Goal: Book appointment/travel/reservation

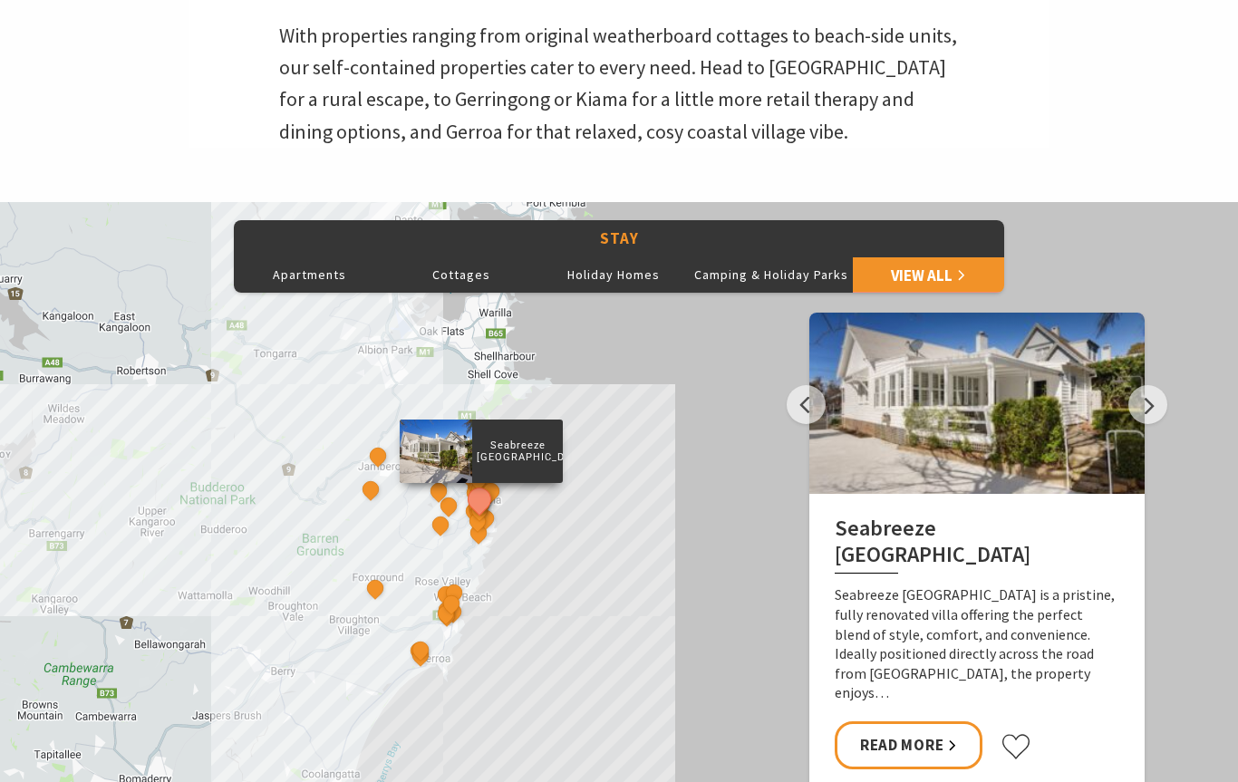
scroll to position [609, 0]
click at [366, 588] on div "[GEOGRAPHIC_DATA]" at bounding box center [377, 590] width 27 height 27
click at [349, 531] on div at bounding box center [332, 549] width 73 height 63
click at [400, 540] on p "[GEOGRAPHIC_DATA]" at bounding box center [413, 548] width 91 height 17
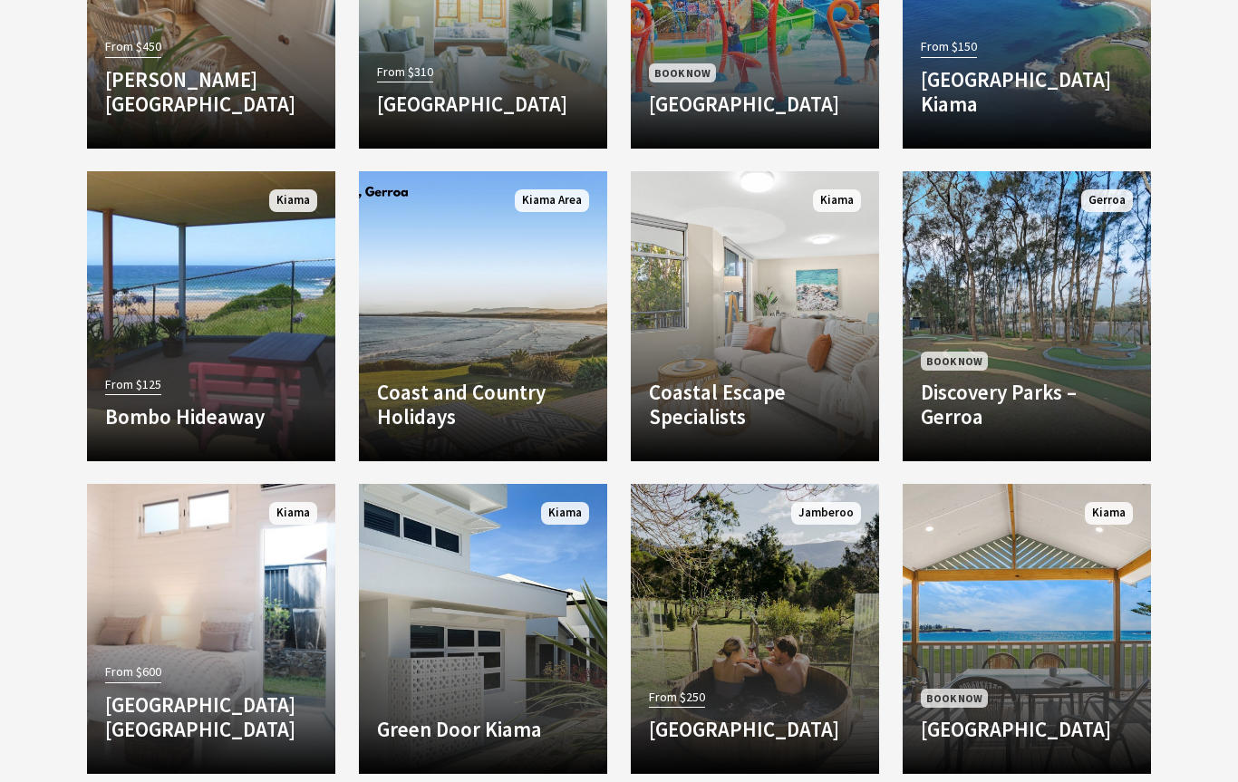
scroll to position [1716, 0]
click at [1034, 348] on div "Book Now Discovery Parks – Gerroa At the mouth of Crooked River, with the white…" at bounding box center [1027, 395] width 248 height 95
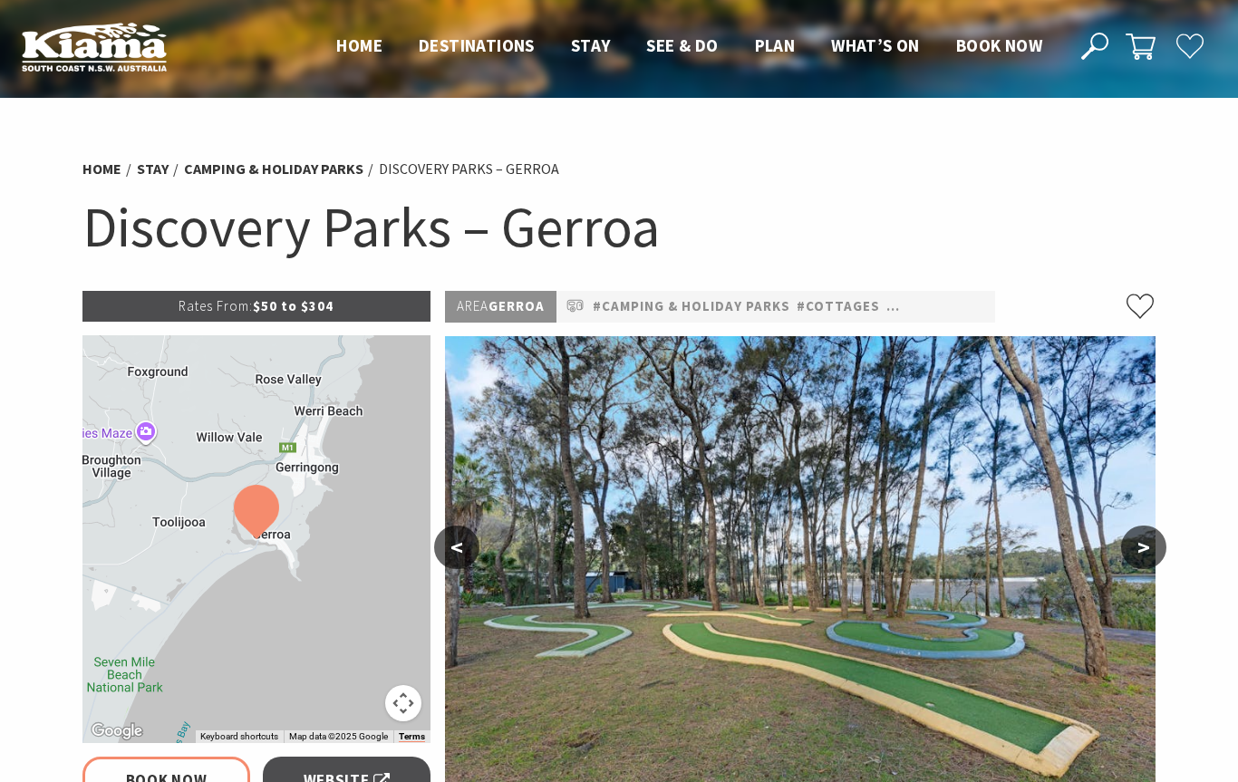
select select "3"
select select "2"
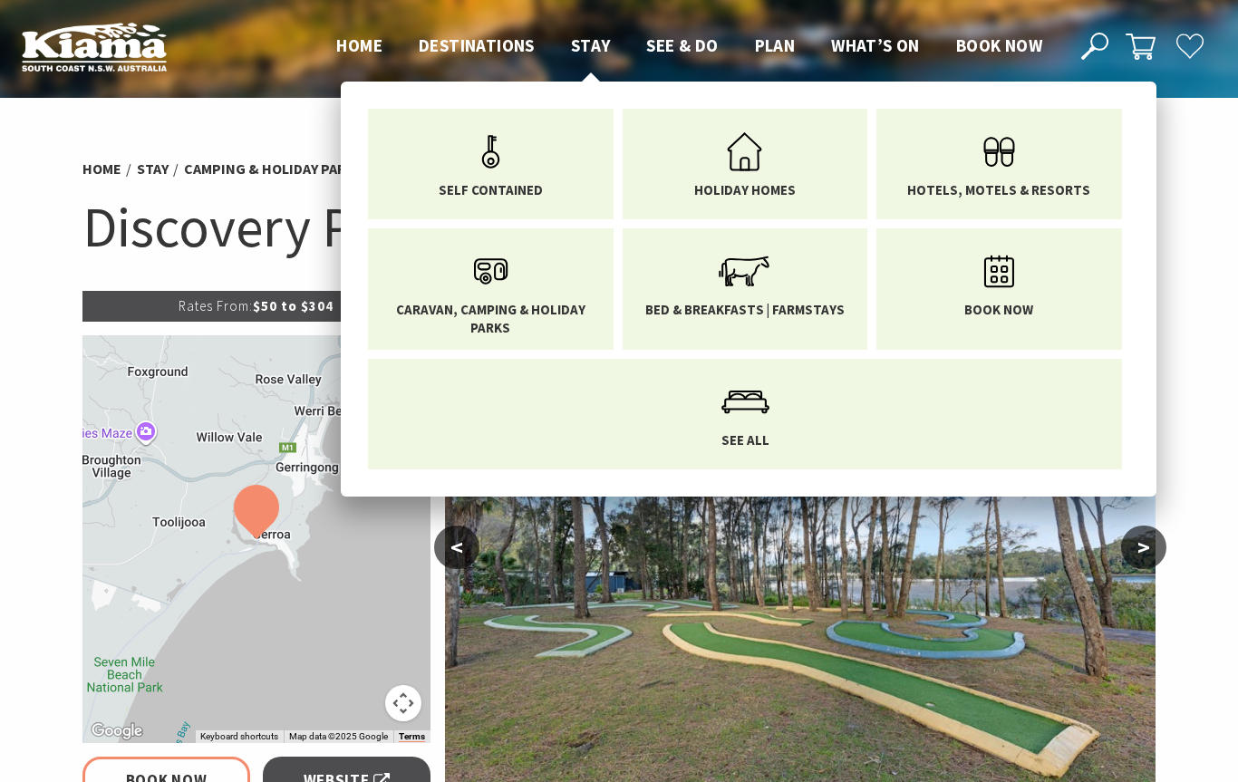
click at [478, 184] on span "Self Contained" at bounding box center [491, 190] width 104 height 18
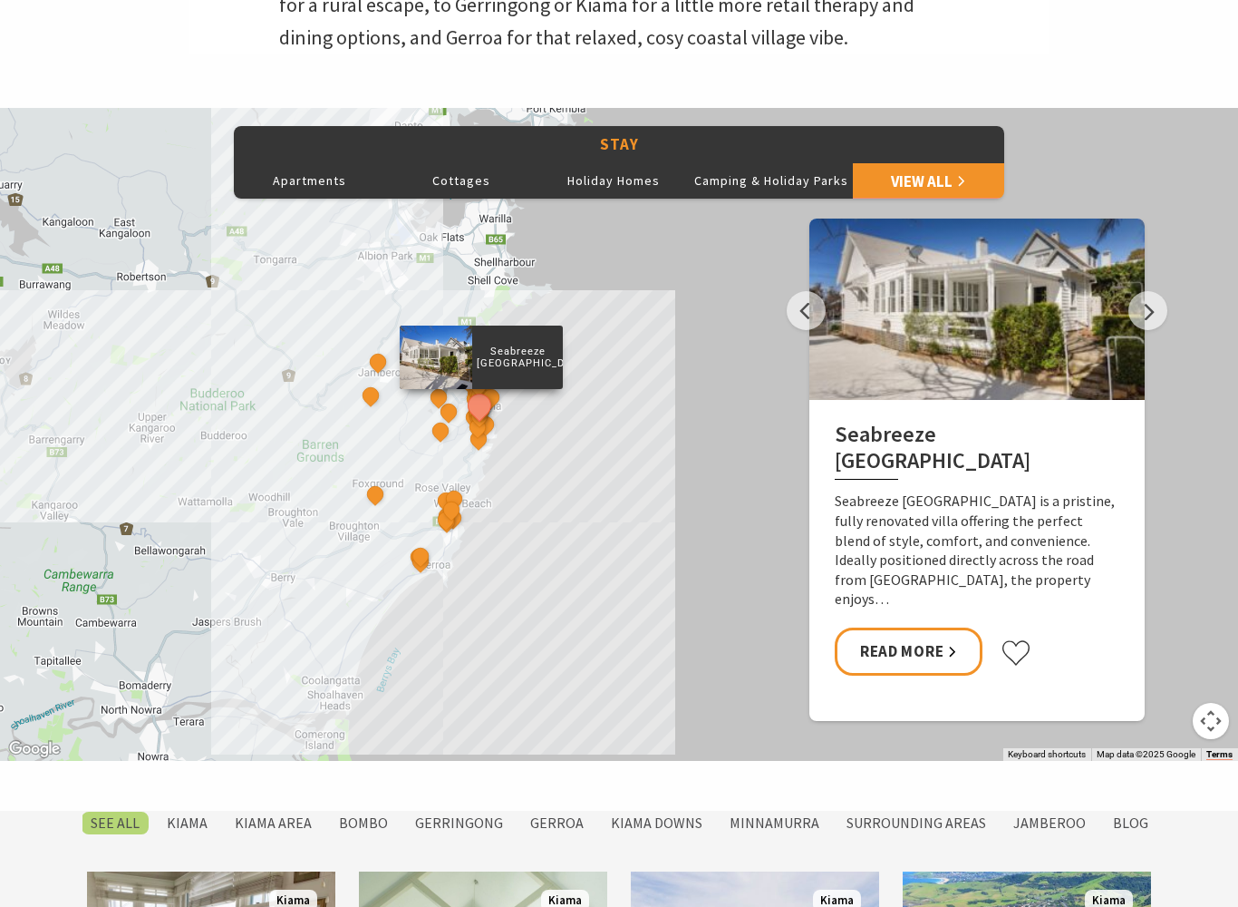
scroll to position [796, 0]
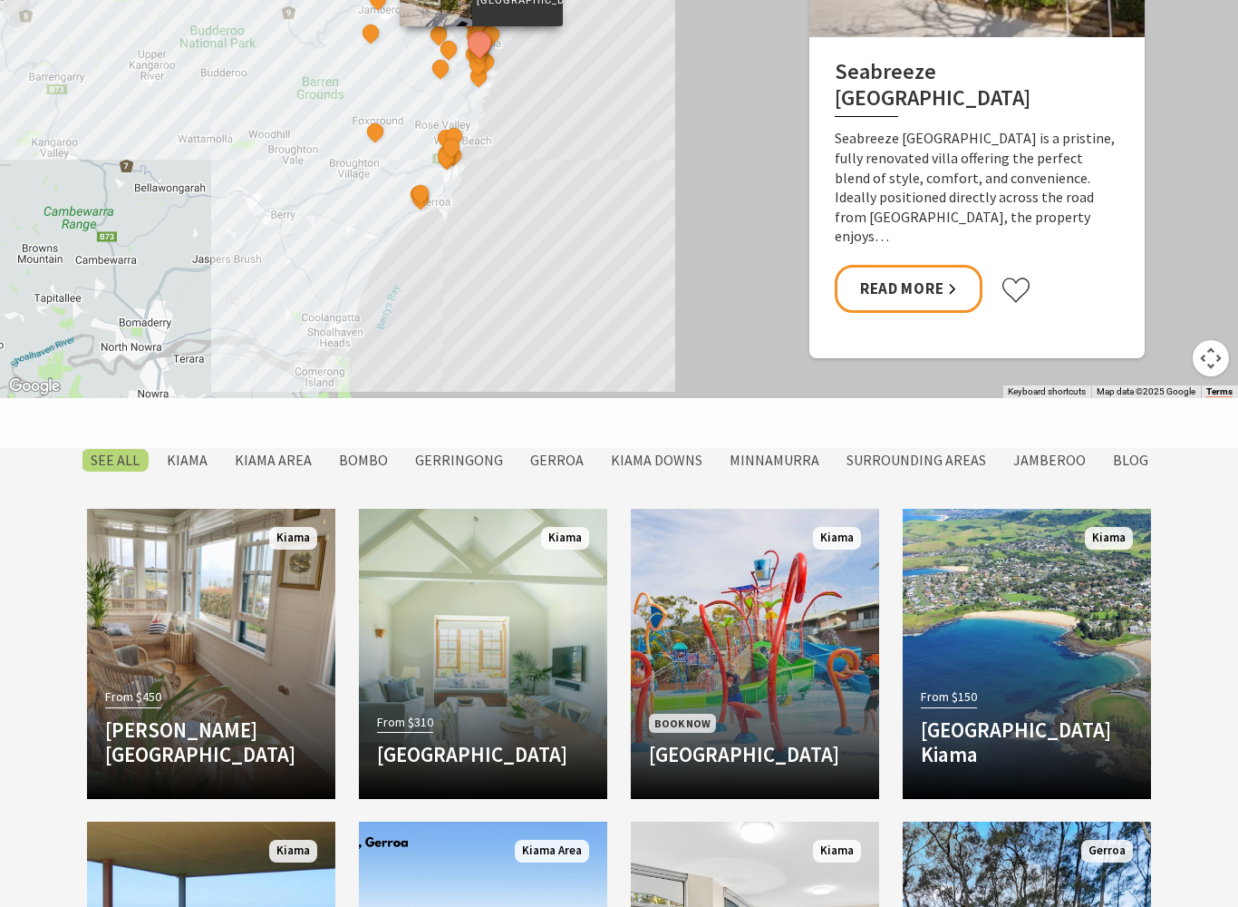
scroll to position [1158, 0]
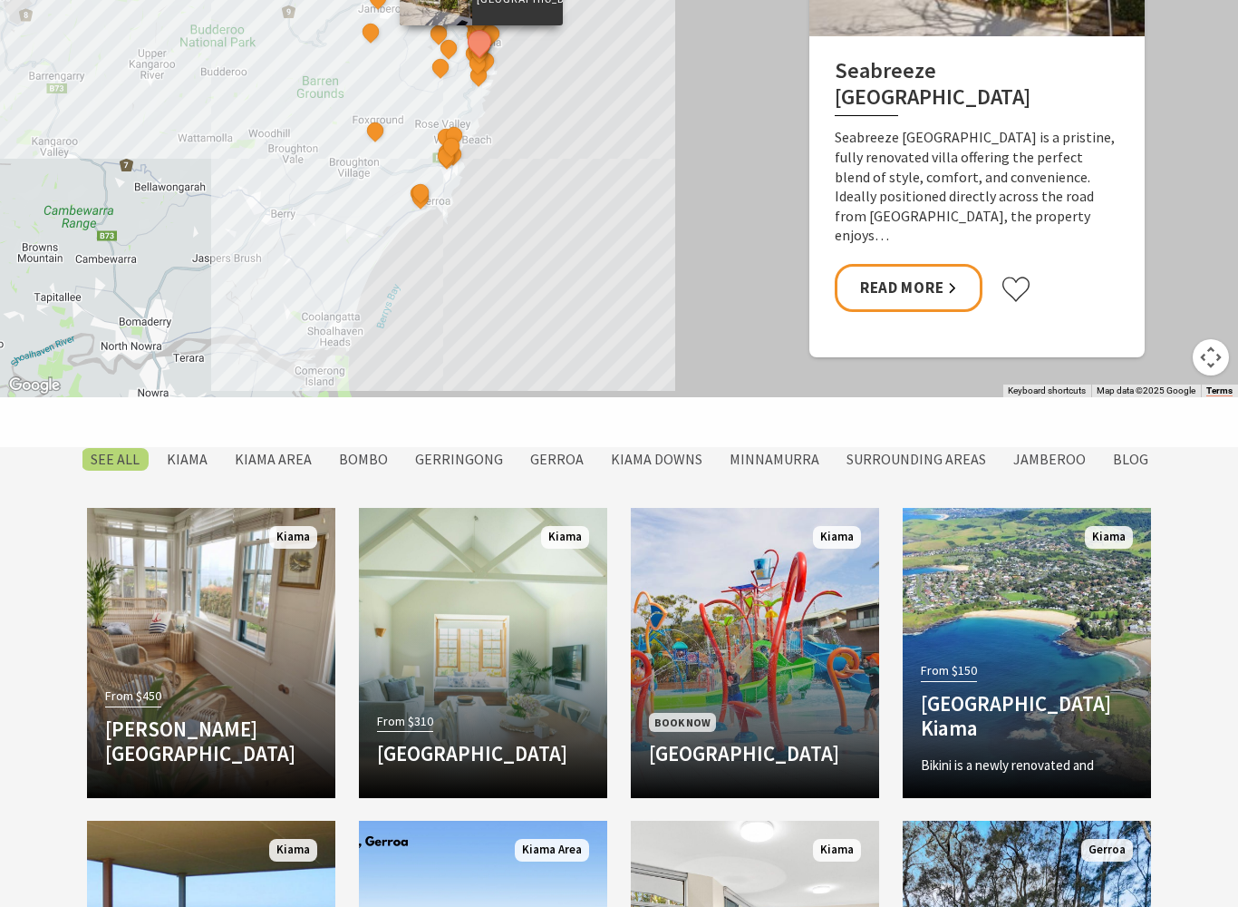
click at [1041, 662] on div "From $150 Bikini [GEOGRAPHIC_DATA] Kiama [GEOGRAPHIC_DATA] is a newly renovated…" at bounding box center [1027, 718] width 248 height 122
